Goal: Navigation & Orientation: Find specific page/section

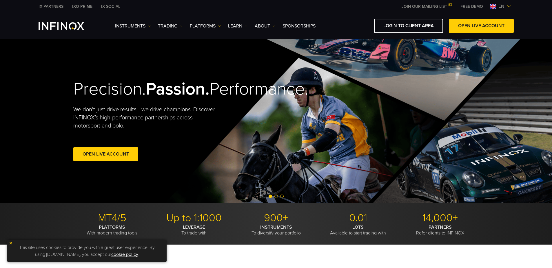
click at [510, 7] on img at bounding box center [508, 6] width 5 height 5
click at [508, 7] on img at bounding box center [508, 6] width 5 height 5
click at [500, 7] on span "en" at bounding box center [501, 6] width 11 height 7
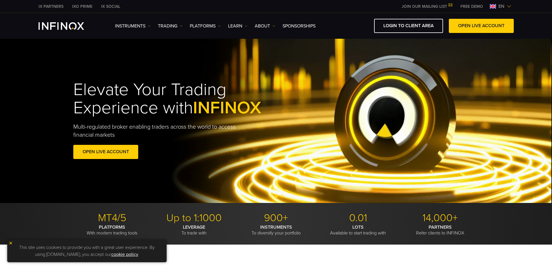
click at [499, 6] on span "en" at bounding box center [501, 6] width 11 height 7
click at [508, 6] on img at bounding box center [508, 6] width 5 height 5
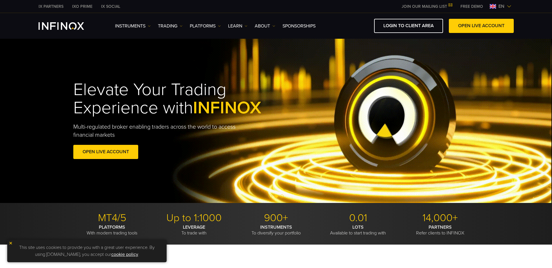
click at [509, 6] on img at bounding box center [508, 6] width 5 height 5
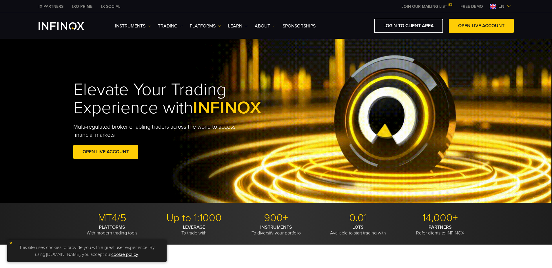
click at [499, 6] on span "en" at bounding box center [501, 6] width 11 height 7
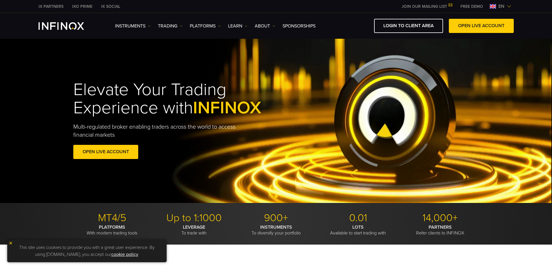
click at [492, 9] on div "en" at bounding box center [500, 6] width 26 height 7
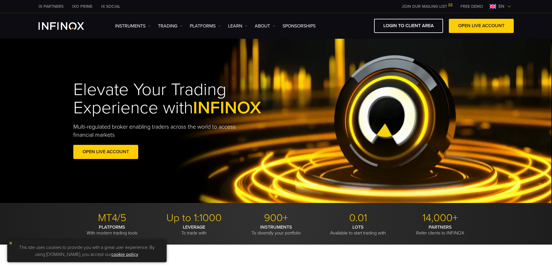
click at [513, 13] on div "Choose your language: English Tiếng Việt العربي 简体中文 Português ภาษาไทย 한국어" at bounding box center [513, 13] width 0 height 0
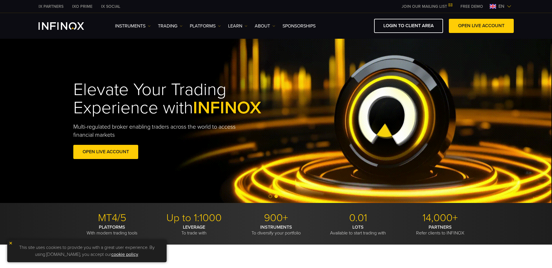
click at [494, 7] on img at bounding box center [492, 6] width 6 height 5
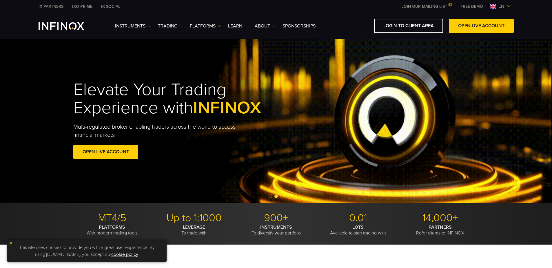
click at [505, 8] on span "en" at bounding box center [501, 6] width 11 height 7
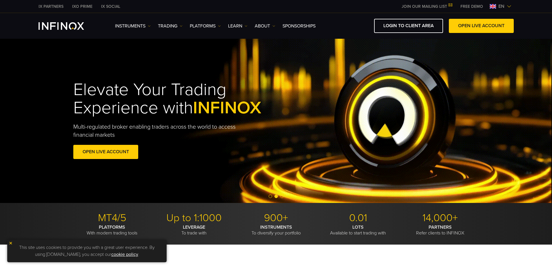
click at [504, 6] on span "en" at bounding box center [501, 6] width 11 height 7
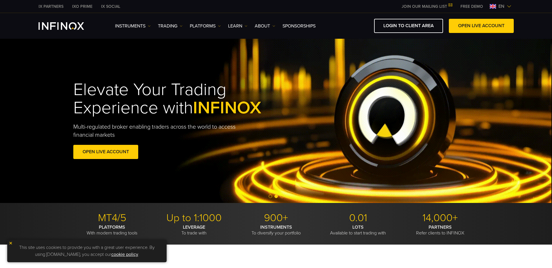
click at [492, 10] on div "IX PARTNERS IXO PRIME IX SOCIAL JOIN OUR MAILING LIST Never Miss a Trading Oppo…" at bounding box center [276, 6] width 475 height 13
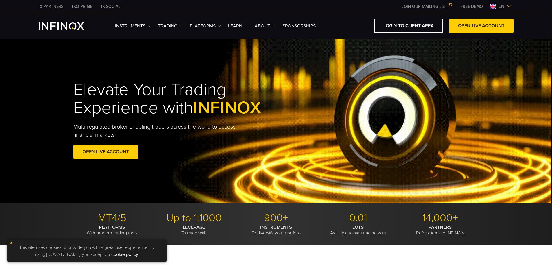
click at [492, 7] on img at bounding box center [492, 6] width 6 height 5
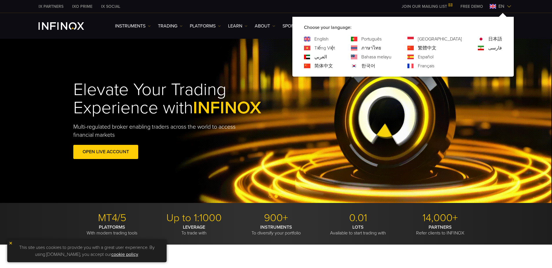
click at [375, 66] on link "한국어" at bounding box center [368, 66] width 14 height 7
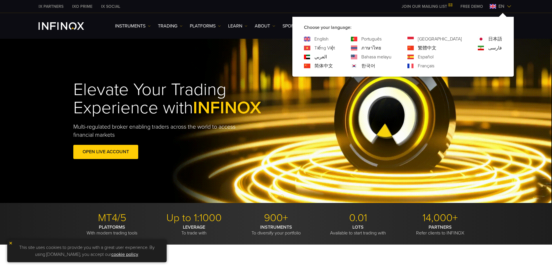
click at [389, 65] on div "Elevate Your Trading Experience with INFINOX Multi-regulated broker enabling tr…" at bounding box center [276, 121] width 552 height 164
